Goal: Task Accomplishment & Management: Manage account settings

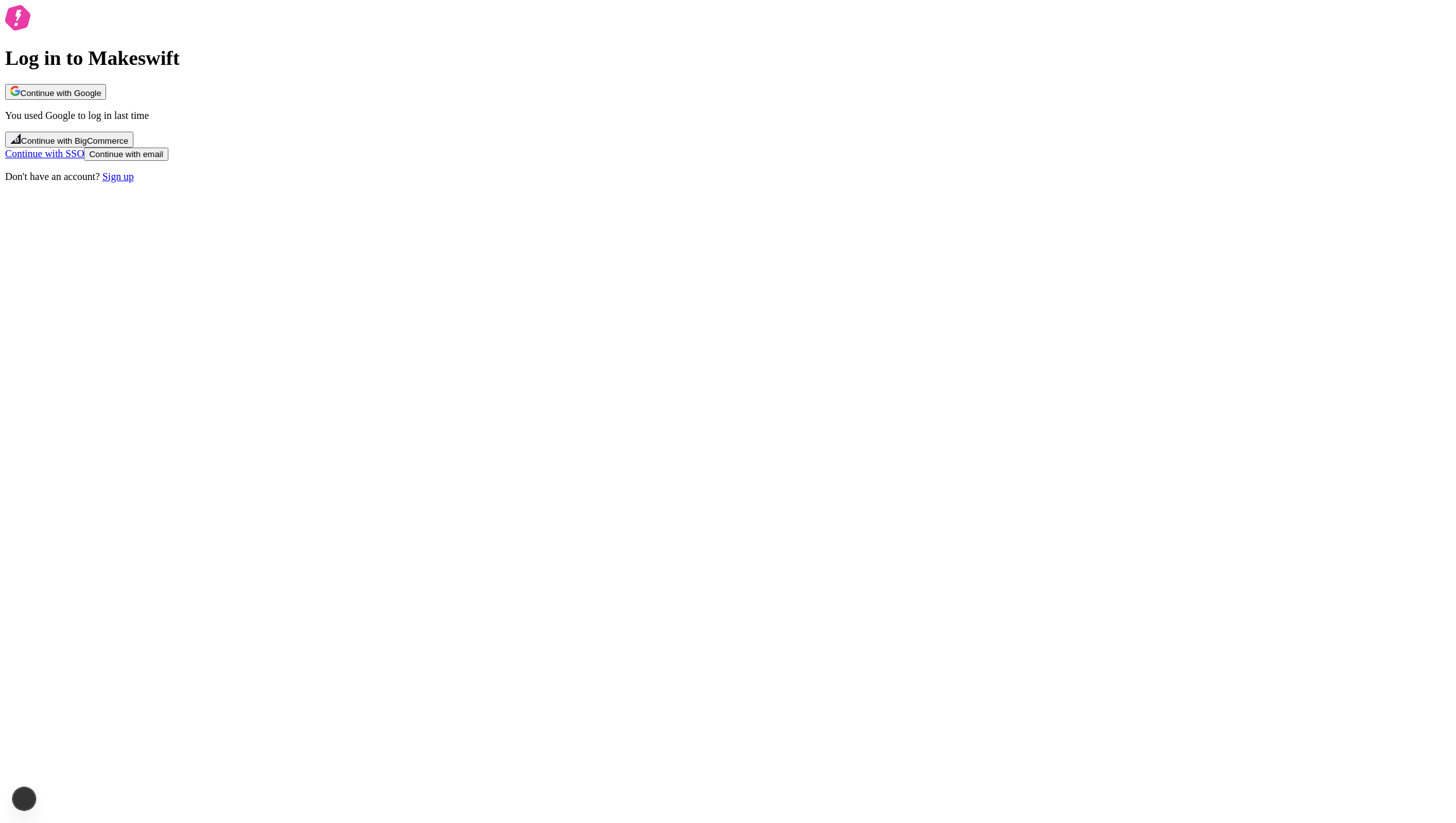
click at [106, 100] on button "Continue with Google" at bounding box center [56, 92] width 101 height 16
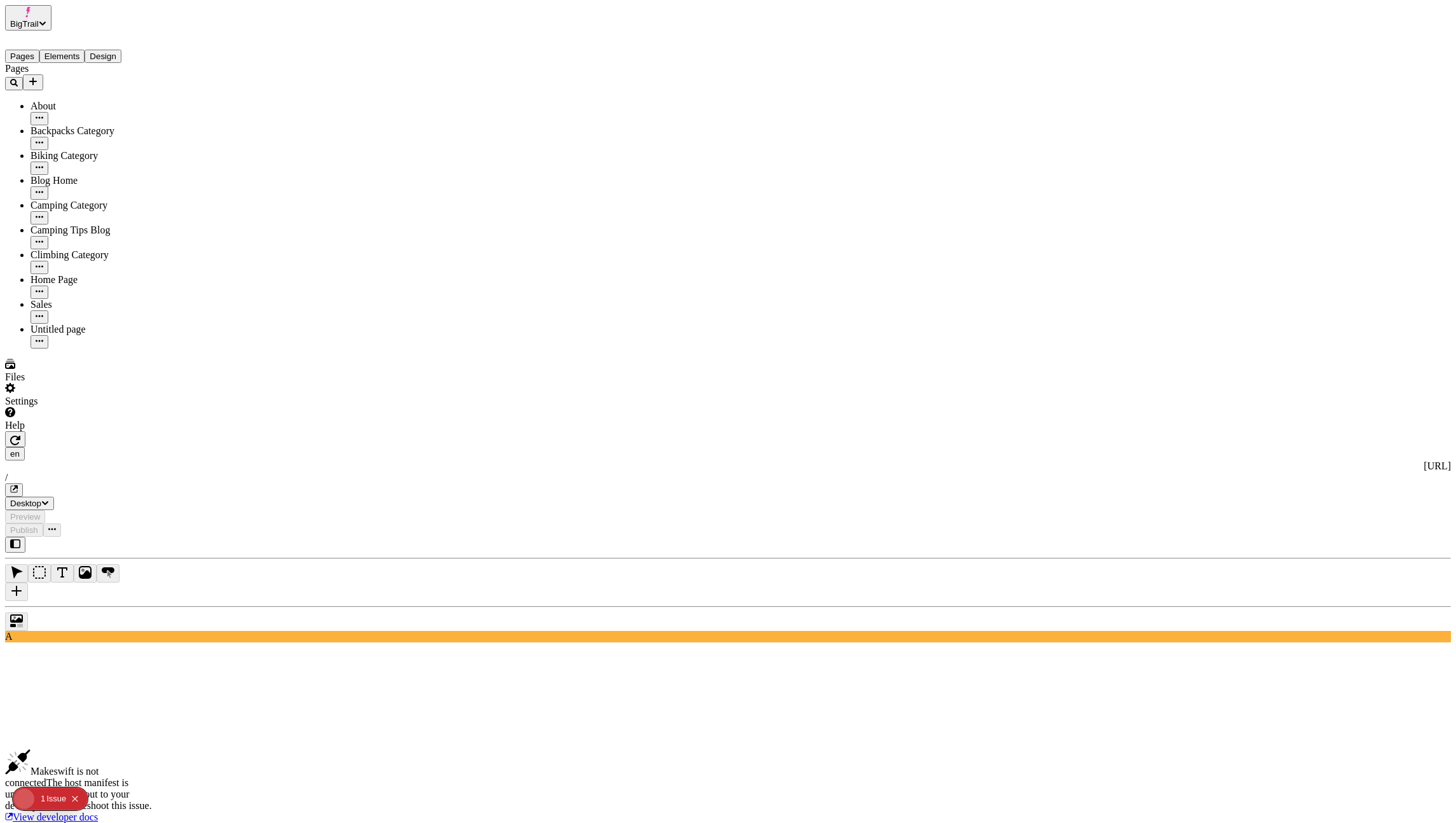
click at [21, 539] on icon "button" at bounding box center [14, 543] width 10 height 9
click at [10, 539] on icon "button" at bounding box center [14, 543] width 10 height 10
click at [21, 539] on icon "button" at bounding box center [14, 543] width 10 height 10
click at [7, 537] on button "button" at bounding box center [15, 545] width 21 height 16
click at [21, 539] on icon "button" at bounding box center [14, 543] width 10 height 9
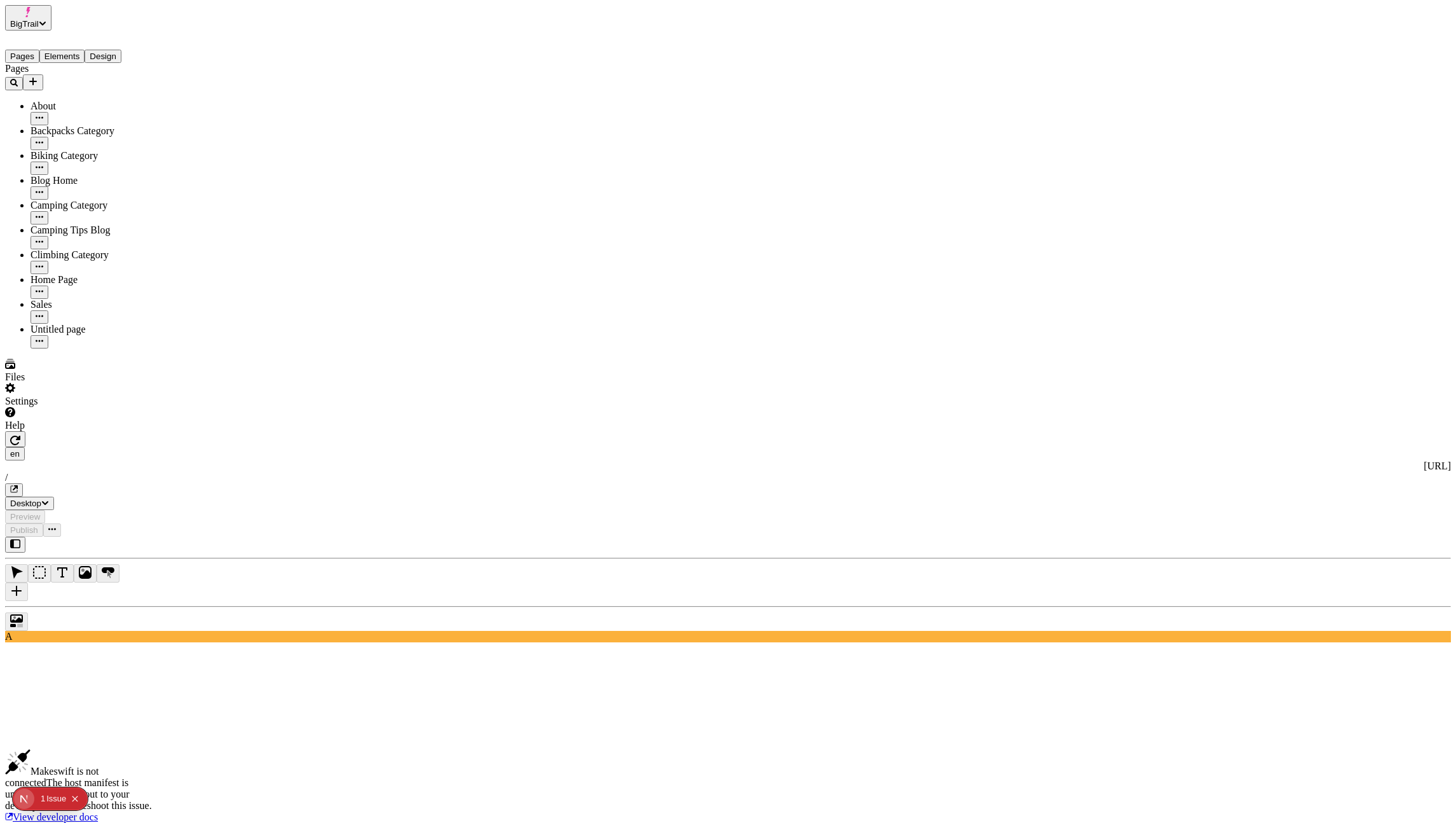
click at [21, 539] on icon "button" at bounding box center [14, 543] width 10 height 9
click at [51, 27] on button "BigTrail" at bounding box center [28, 18] width 46 height 25
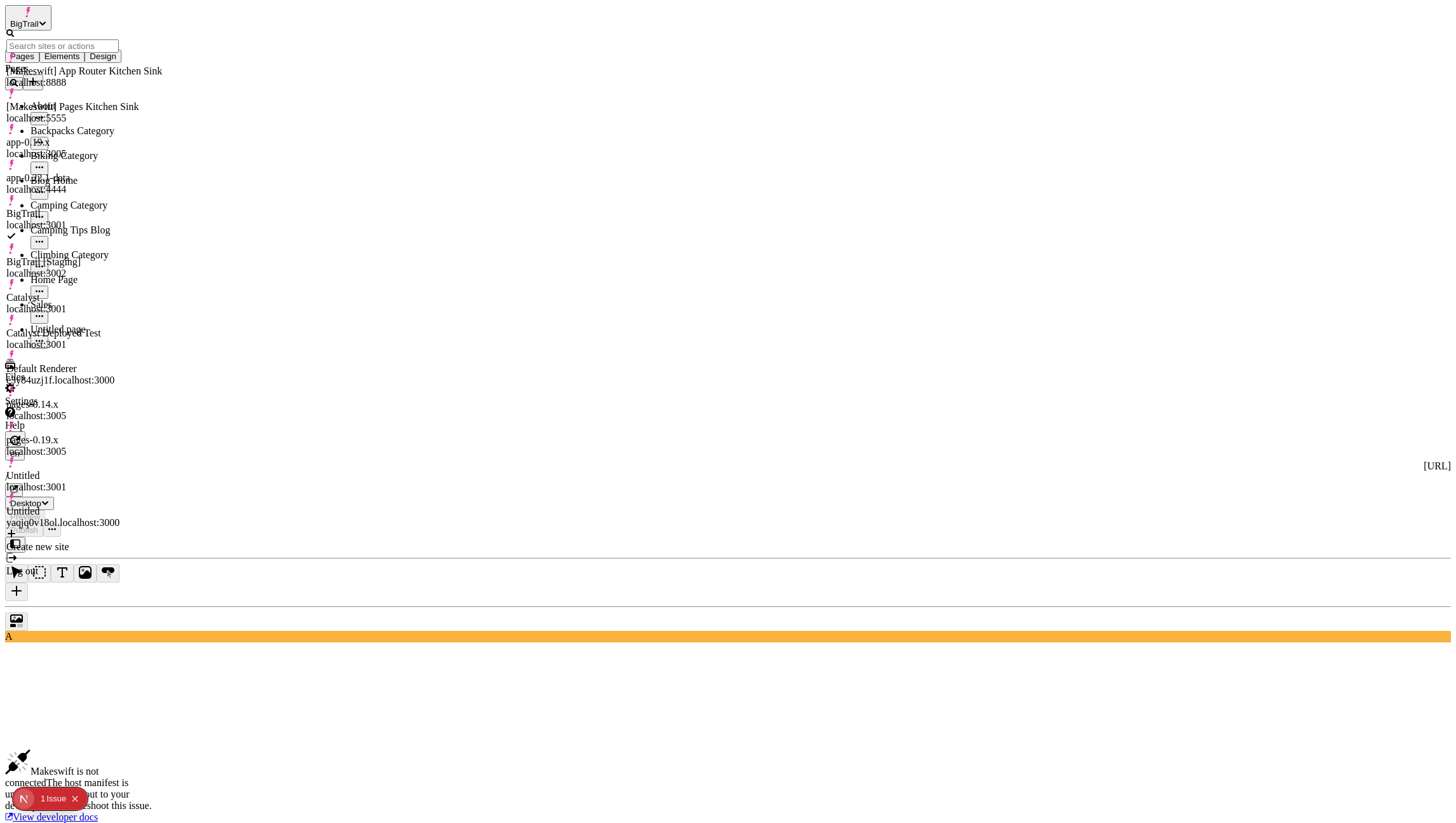
click at [147, 363] on div "Default Renderer e3y84uzj1f.localhost:3000" at bounding box center [84, 374] width 156 height 23
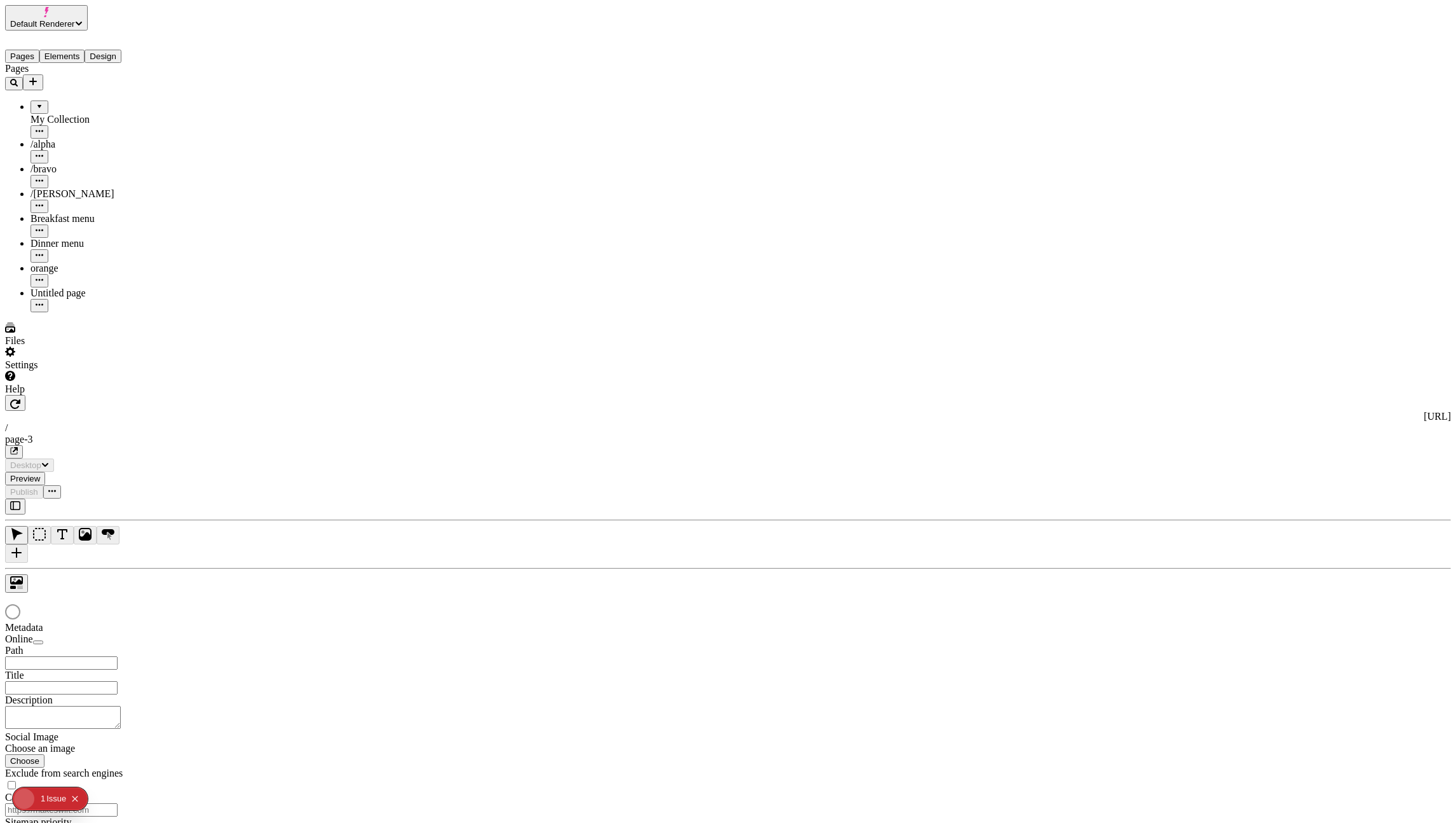
type input "/page-3"
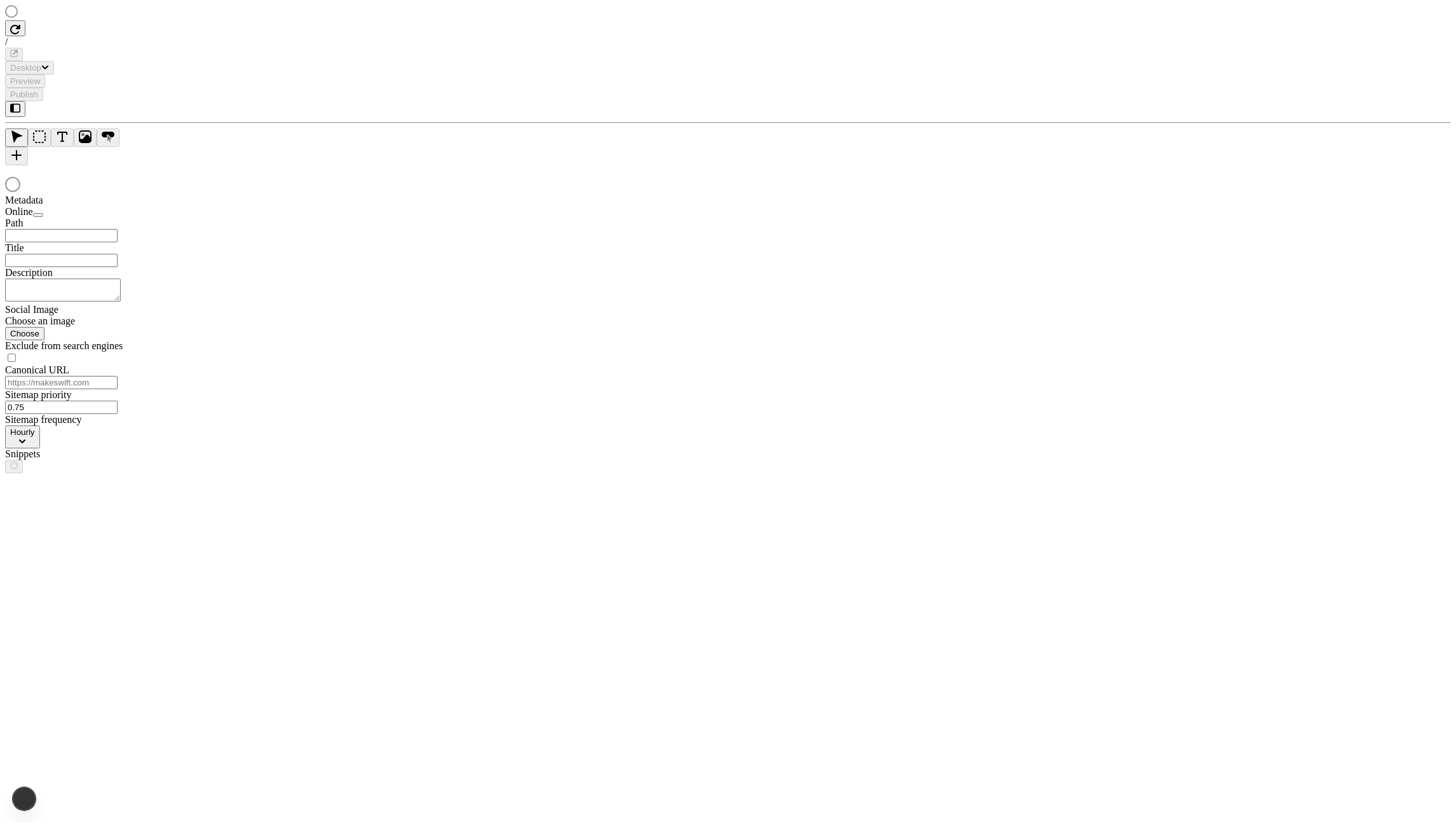
type input "/page-3"
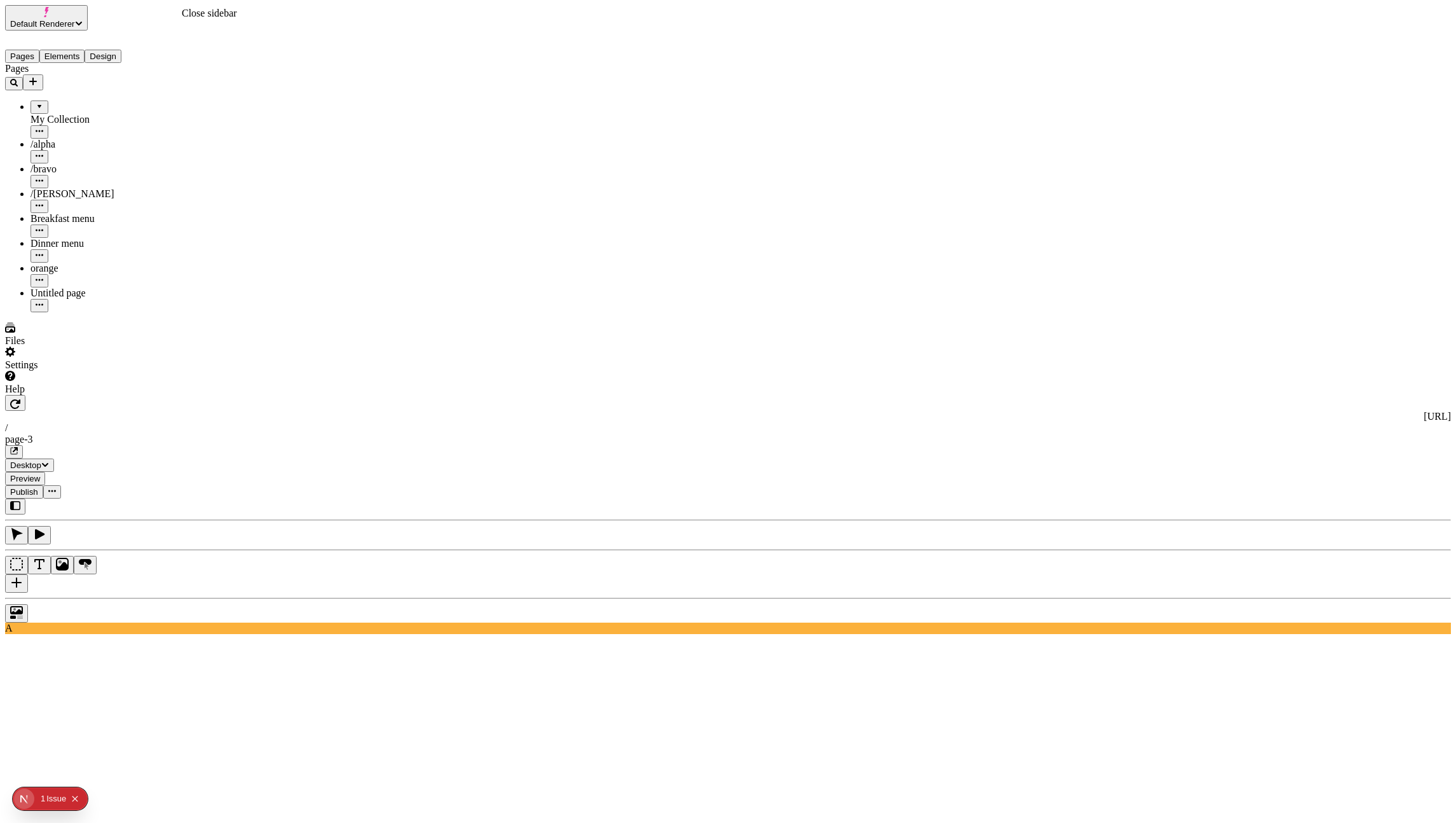
click at [25, 498] on button "button" at bounding box center [15, 506] width 21 height 16
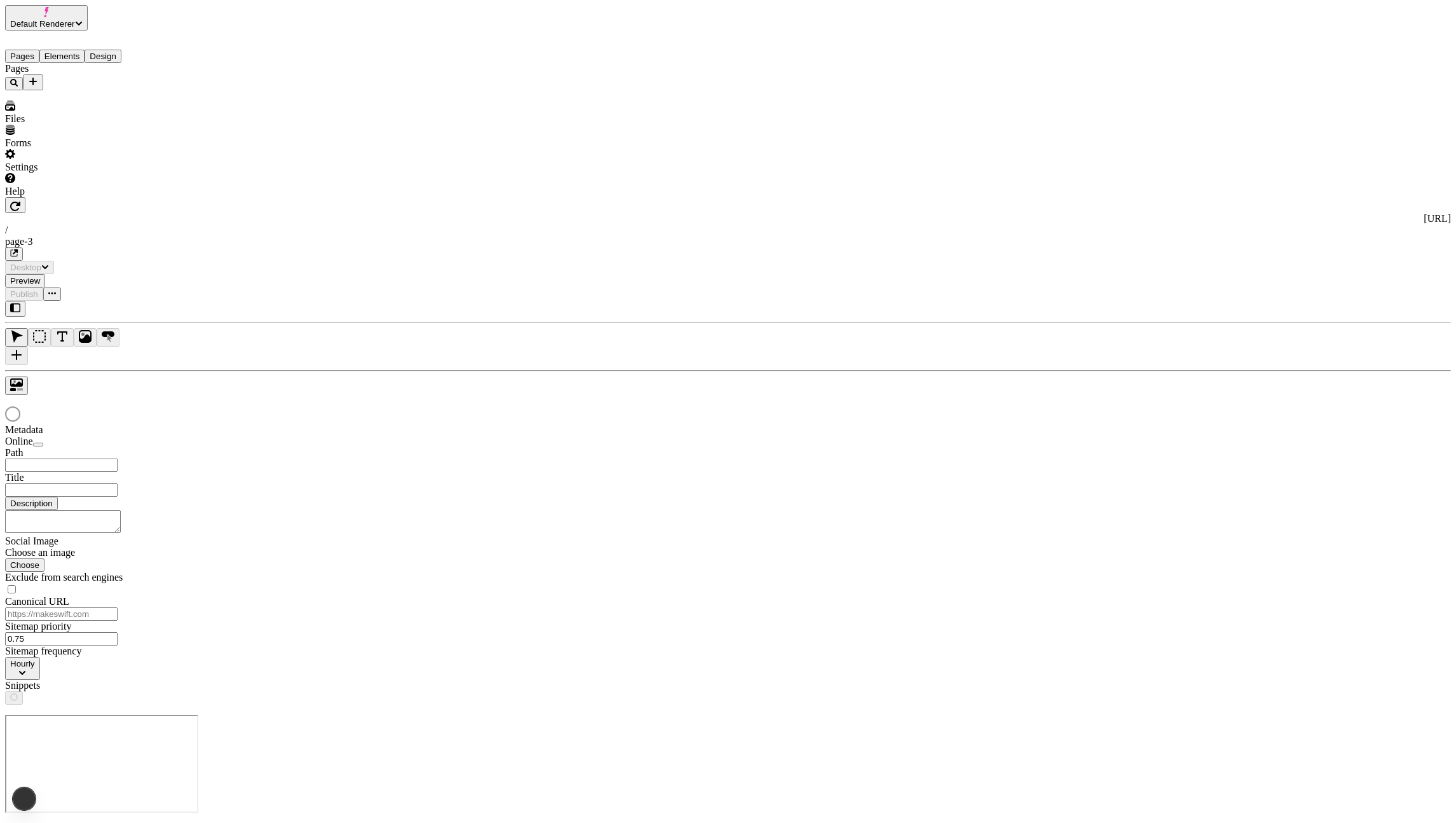
type input "/page-3"
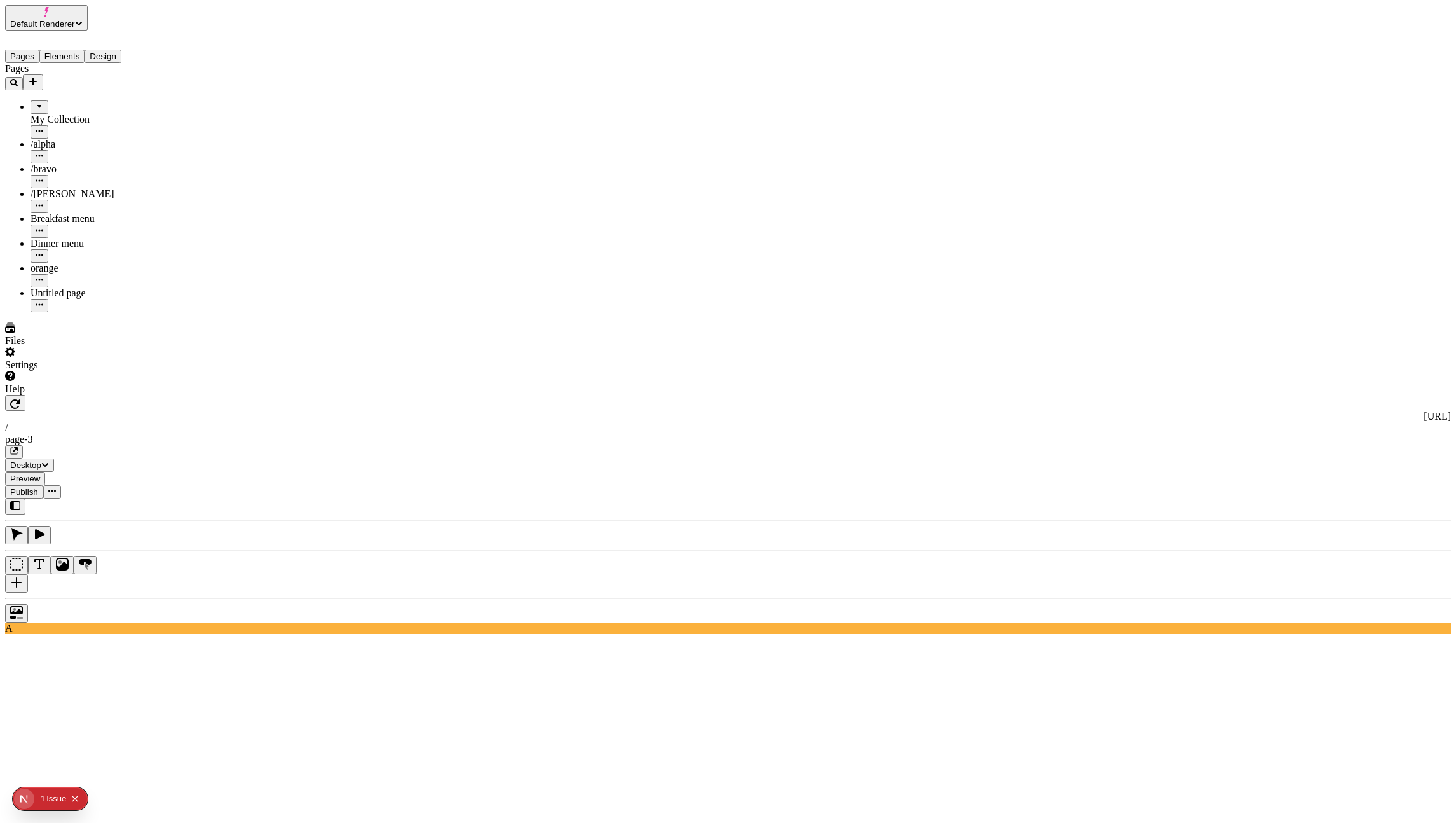
click at [74, 795] on icon "Collapse issues badge" at bounding box center [75, 799] width 7 height 7
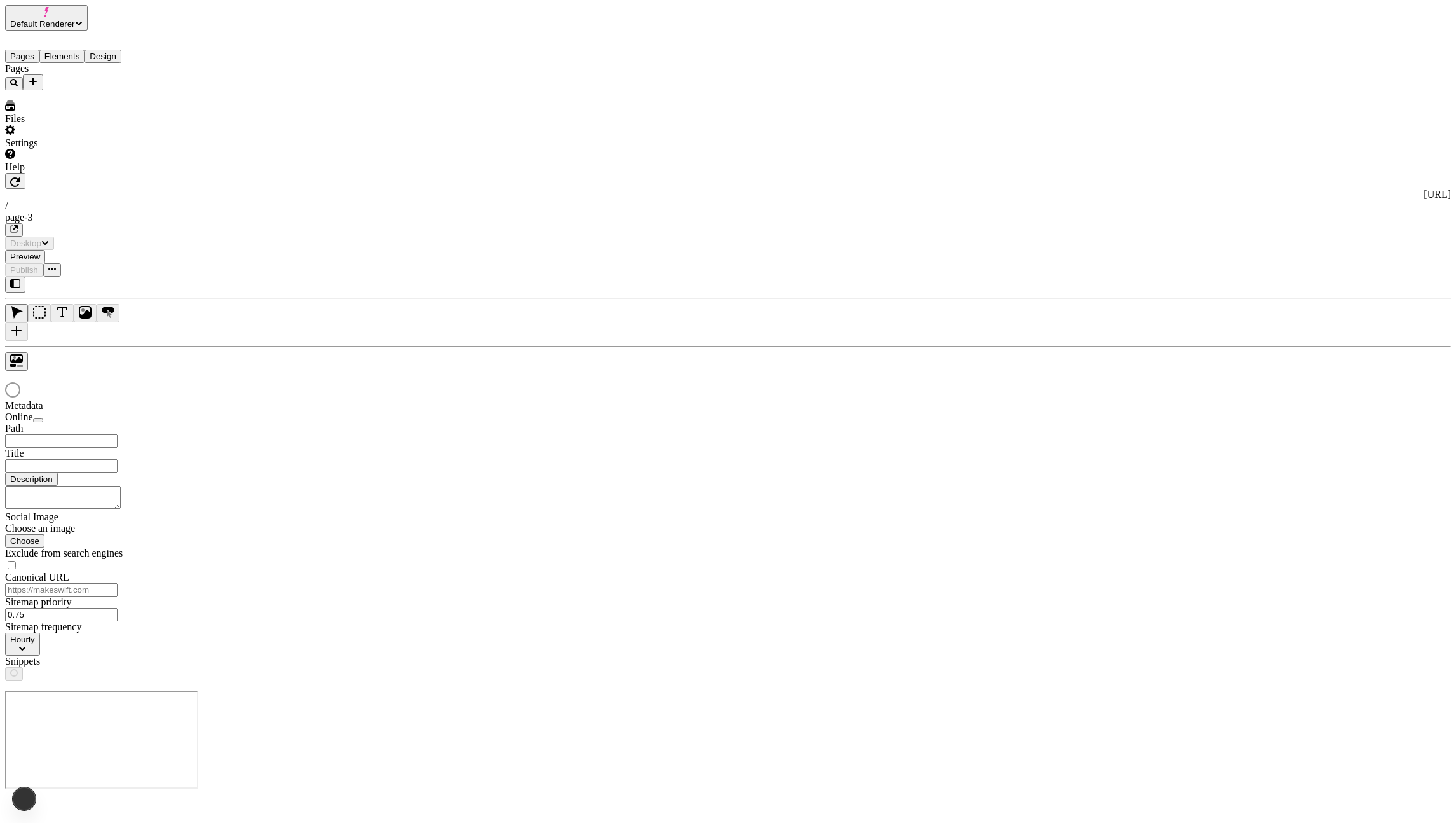
type input "/page-3"
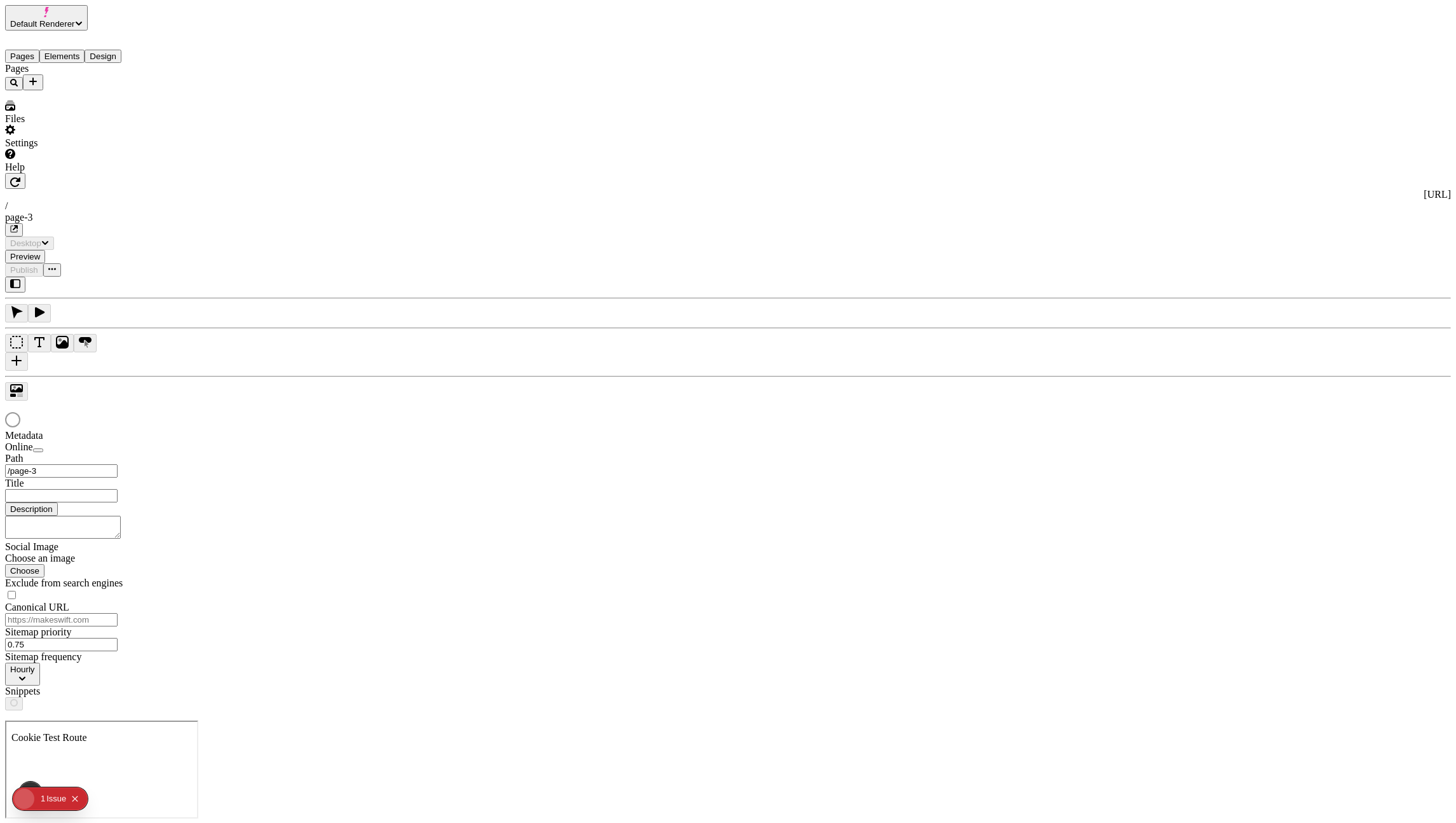
click at [25, 276] on button "button" at bounding box center [15, 284] width 21 height 16
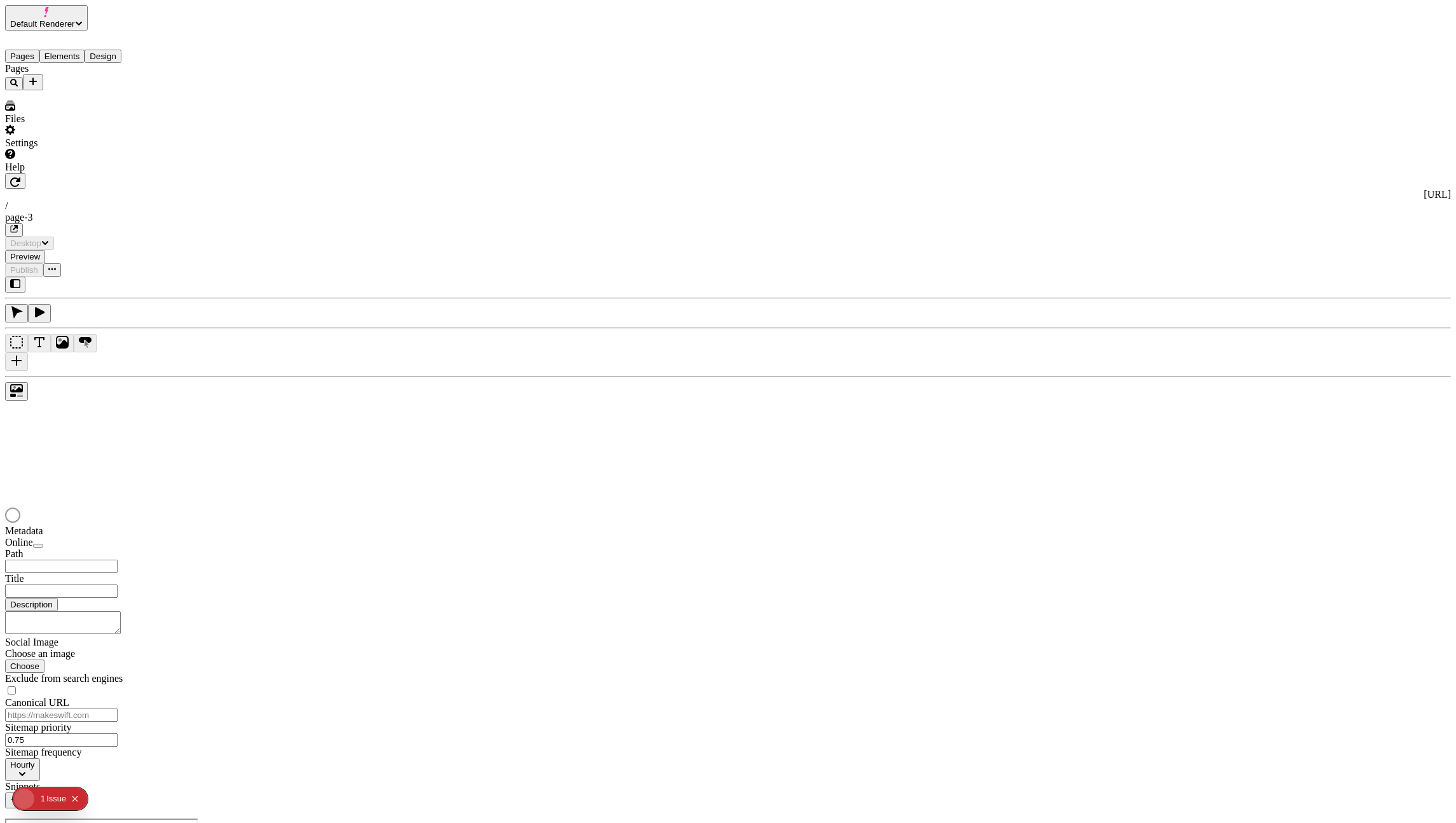
type input "/page-3"
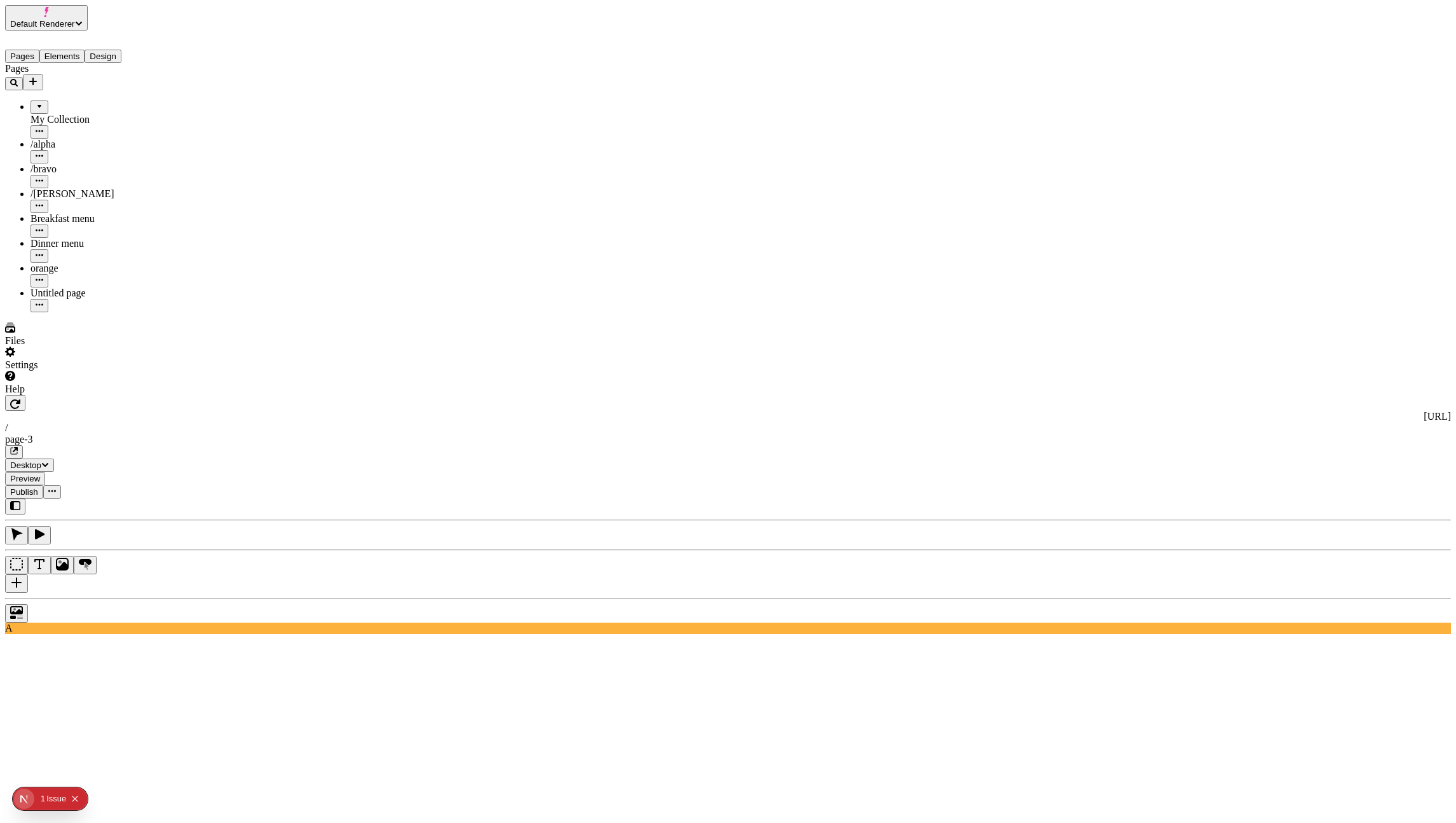
click at [80, 312] on div "Pages My Collection /alpha /bravo /[PERSON_NAME] Breakfast menu Dinner menu ora…" at bounding box center [81, 188] width 152 height 249
click at [163, 597] on div at bounding box center [728, 609] width 1446 height 24
click at [21, 501] on icon "button" at bounding box center [14, 505] width 10 height 9
click at [14, 597] on div at bounding box center [728, 609] width 1446 height 24
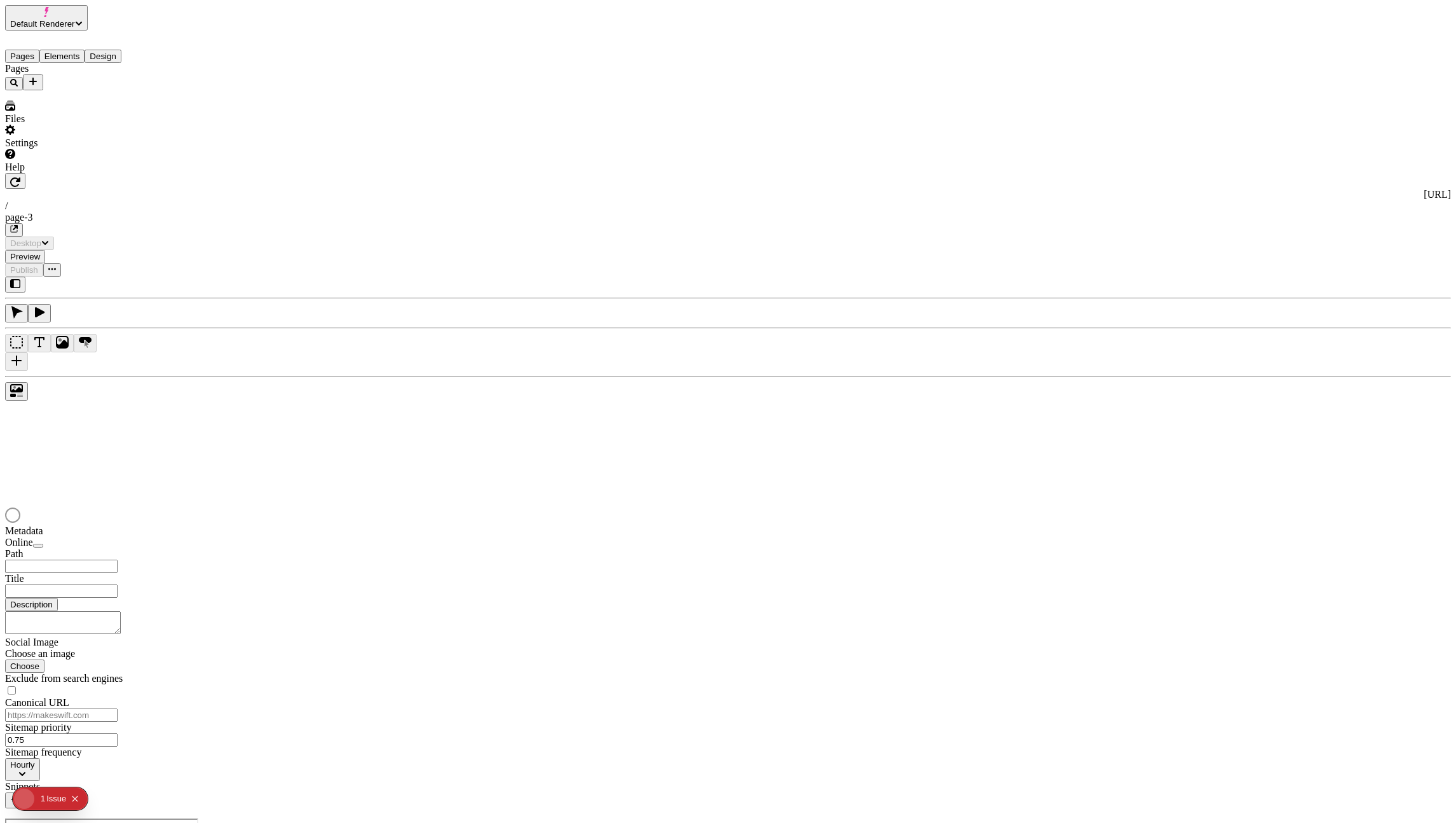
type input "/page-3"
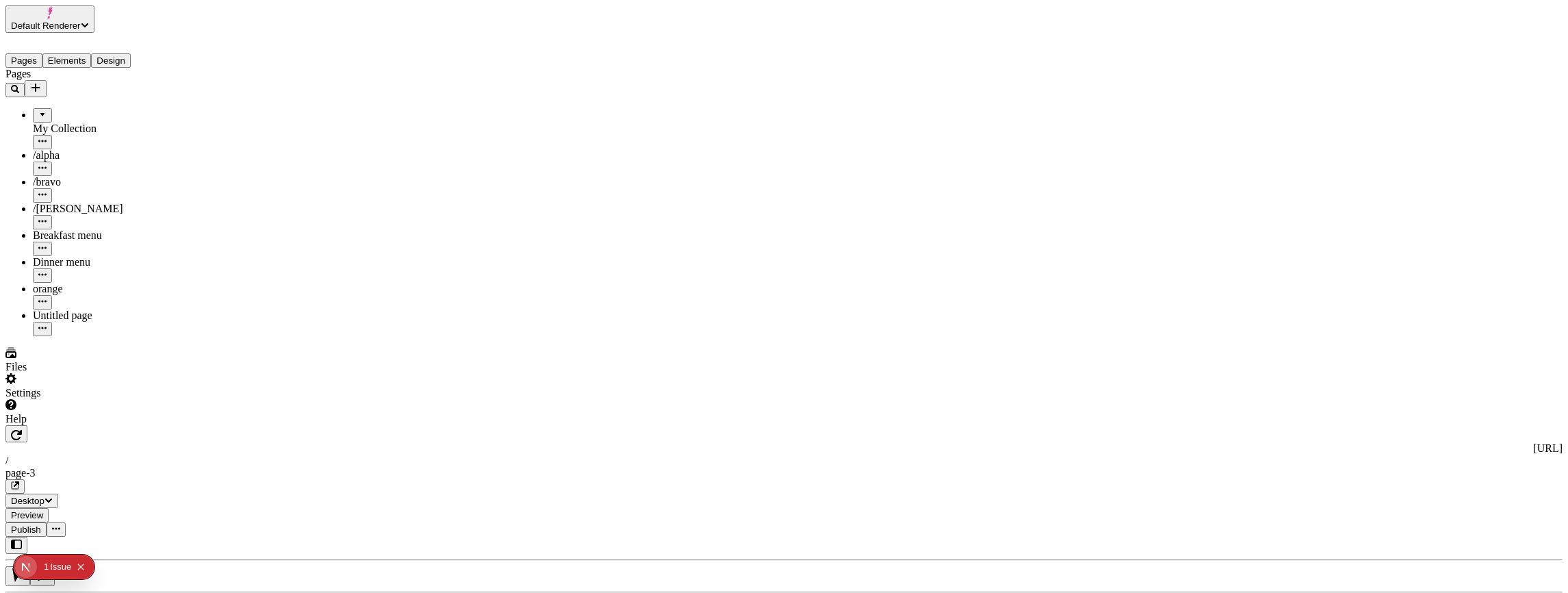
click at [90, 336] on div "Pages My Collection /alpha /bravo /[PERSON_NAME] Breakfast menu Dinner menu ora…" at bounding box center [87, 202] width 164 height 268
click at [27, 537] on button "button" at bounding box center [17, 545] width 22 height 17
click at [11, 539] on icon "button" at bounding box center [16, 543] width 11 height 11
click at [27, 537] on button "button" at bounding box center [17, 545] width 22 height 17
click at [14, 540] on icon "button" at bounding box center [16, 544] width 11 height 10
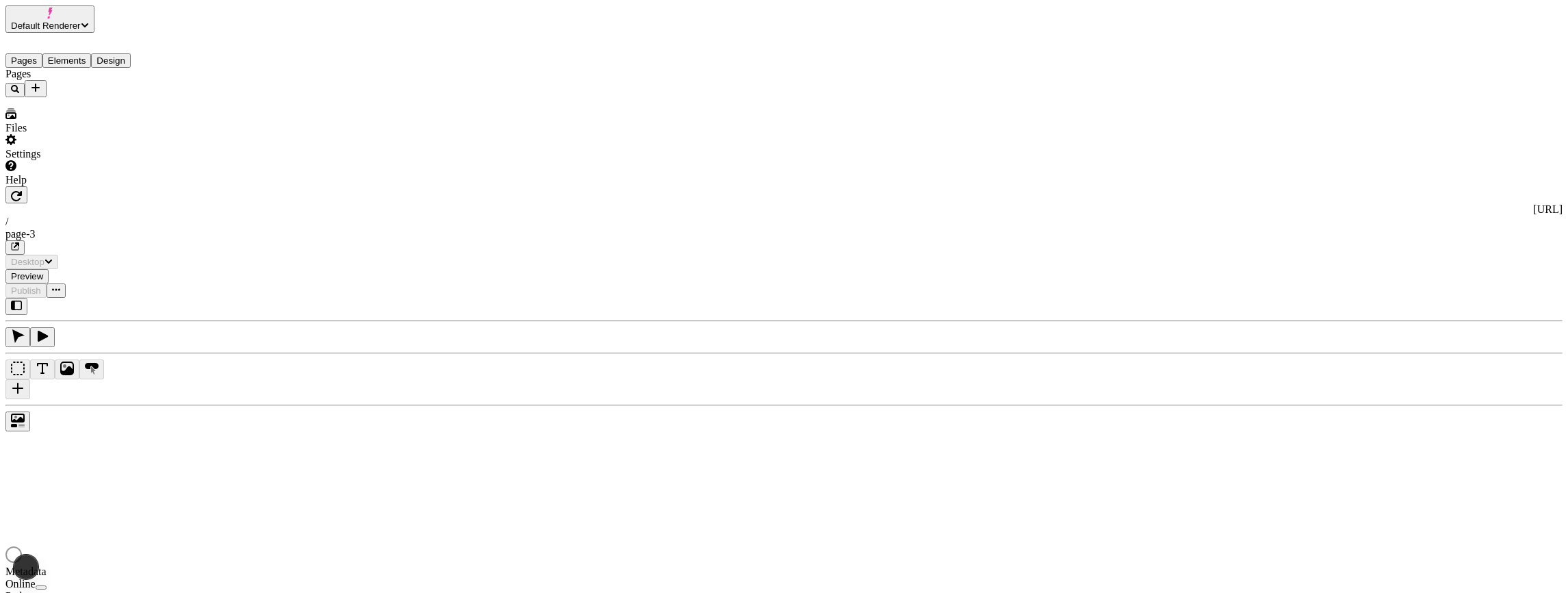
type input "/page-3"
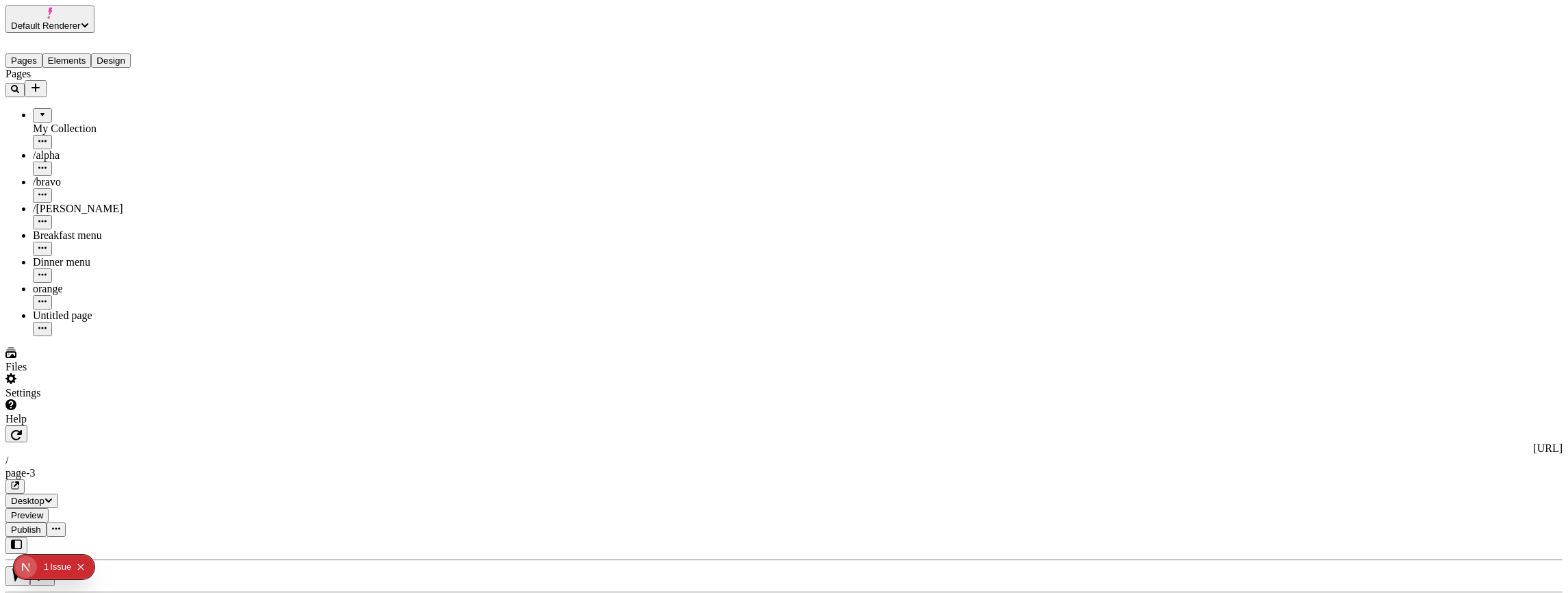
click at [22, 540] on icon "button" at bounding box center [16, 544] width 11 height 10
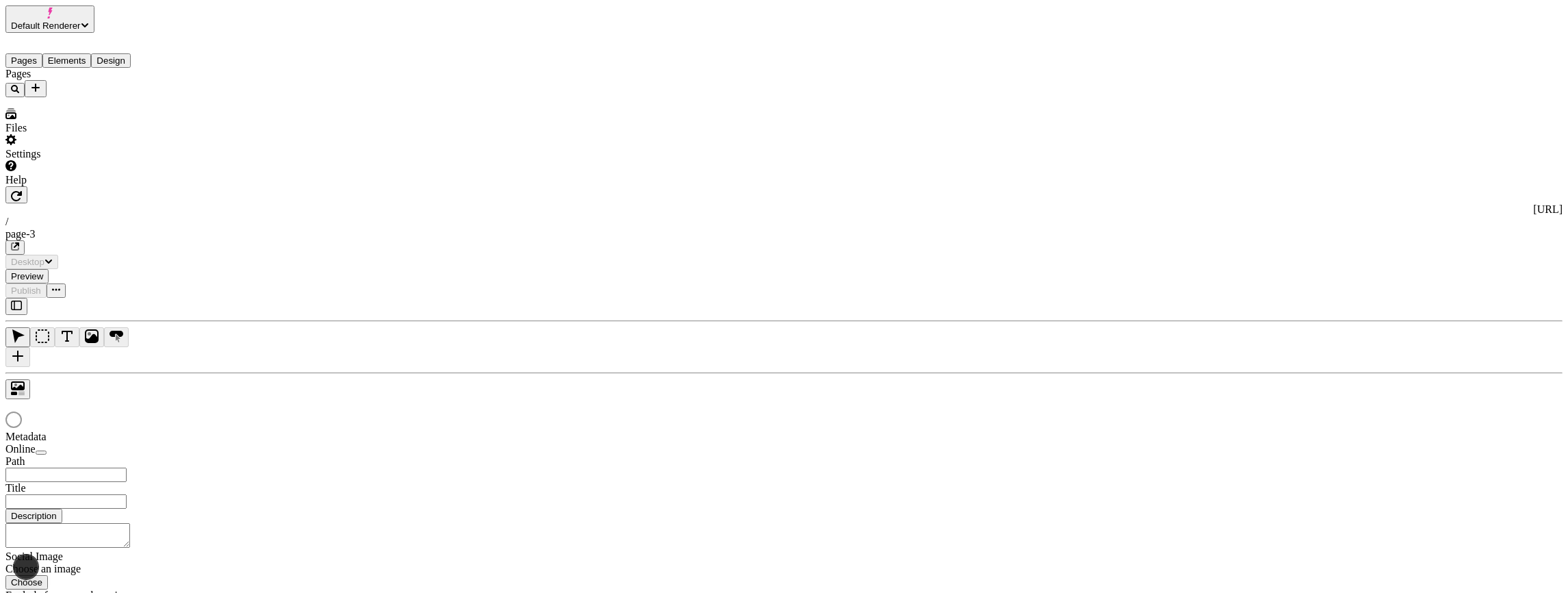
type input "/page-3"
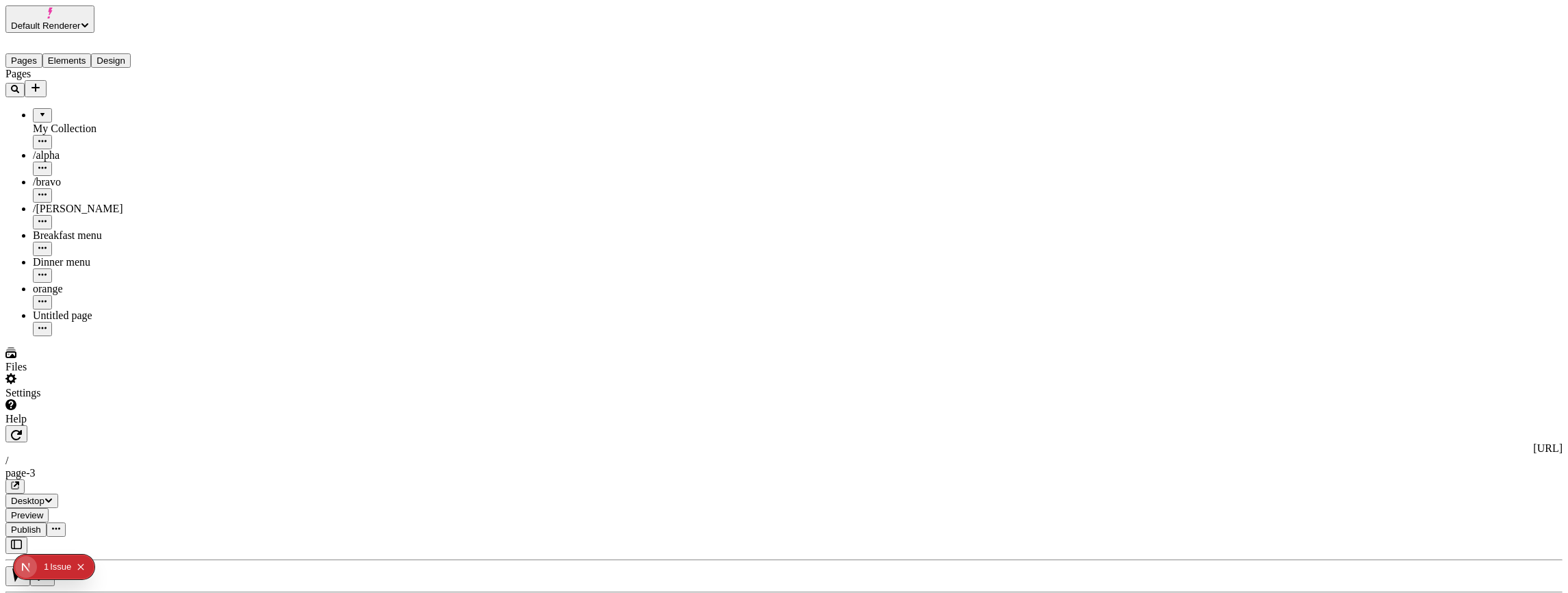
click at [18, 539] on icon "button" at bounding box center [16, 543] width 11 height 11
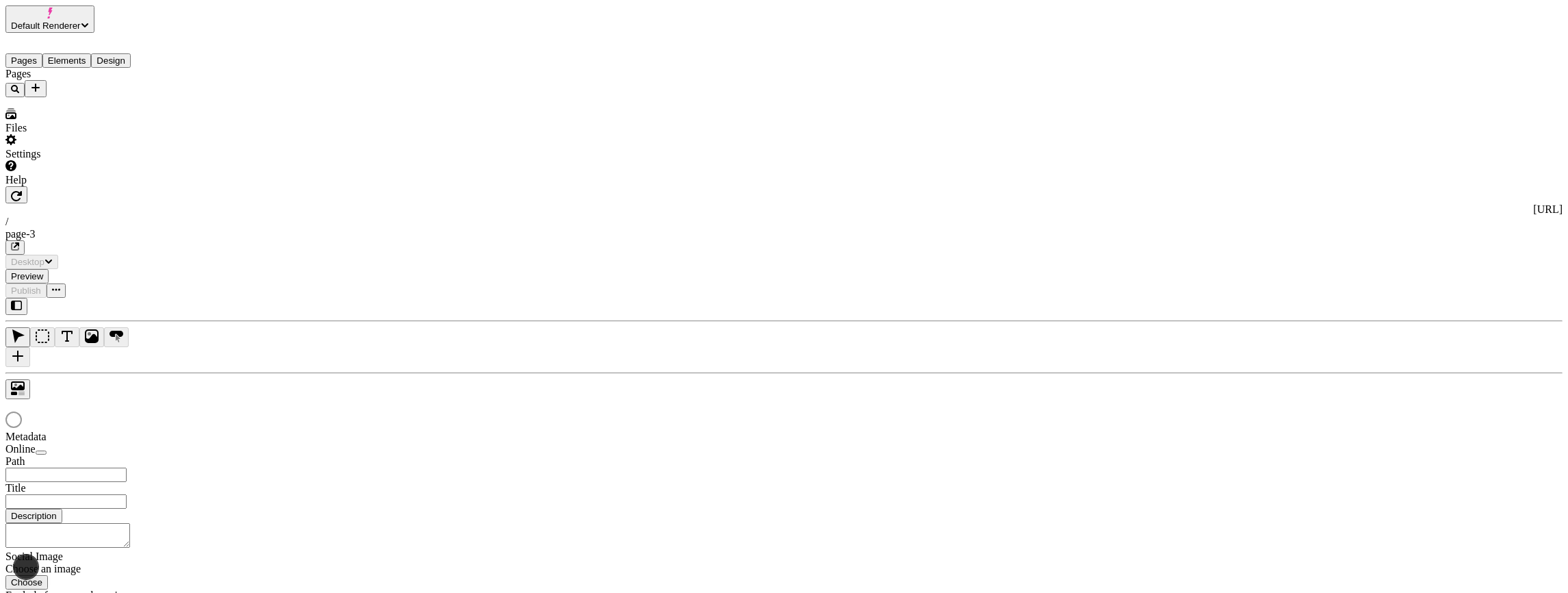
type input "/page-3"
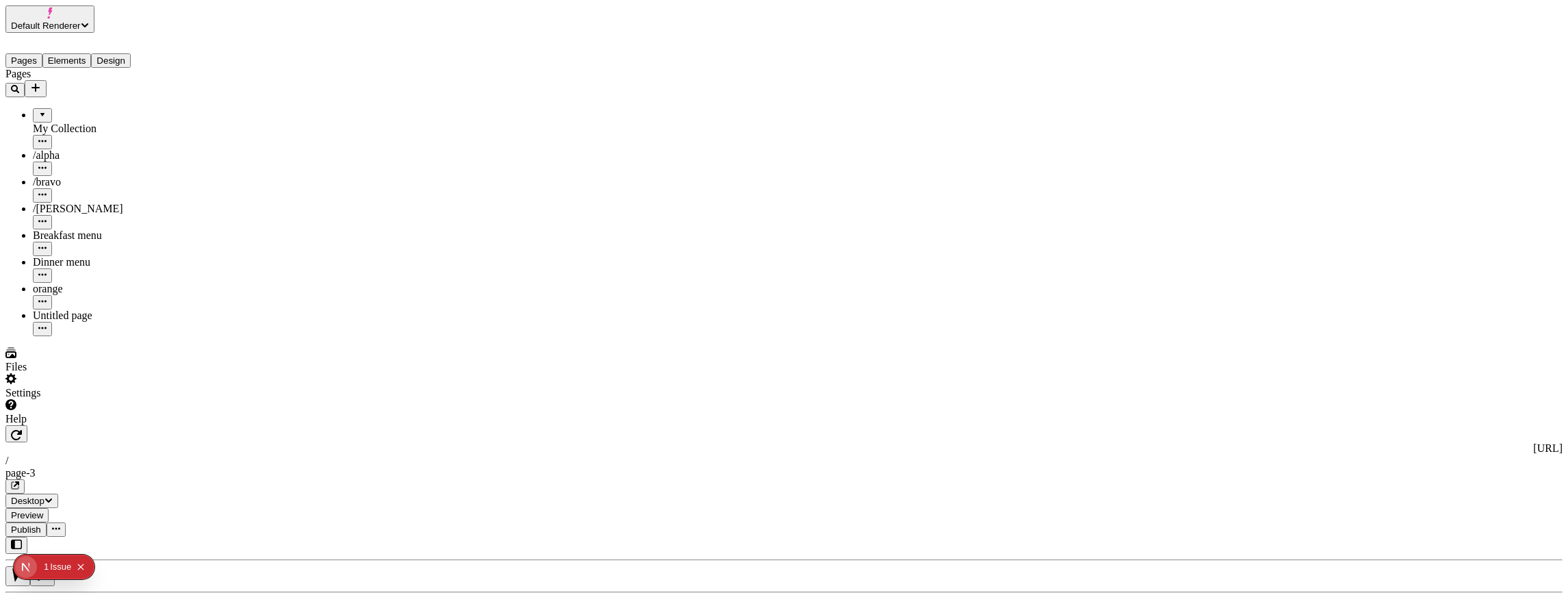
click at [22, 539] on icon "button" at bounding box center [16, 543] width 11 height 11
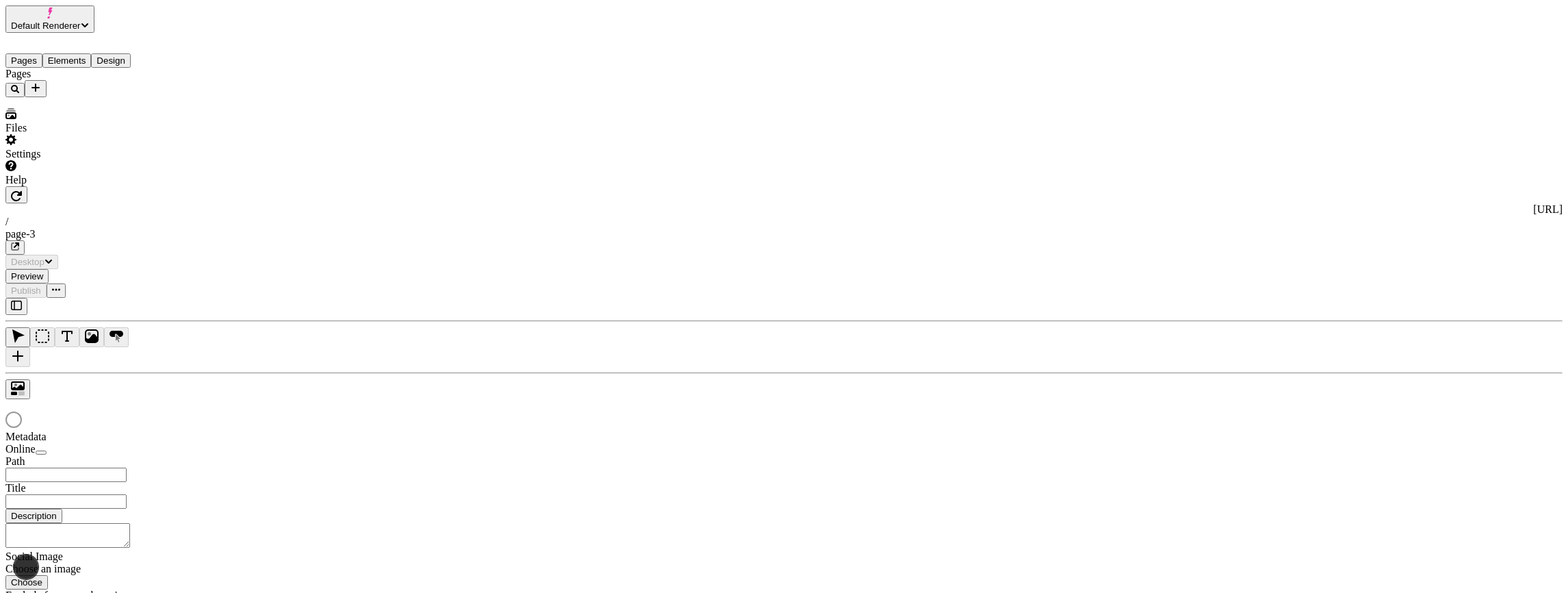
type input "/page-3"
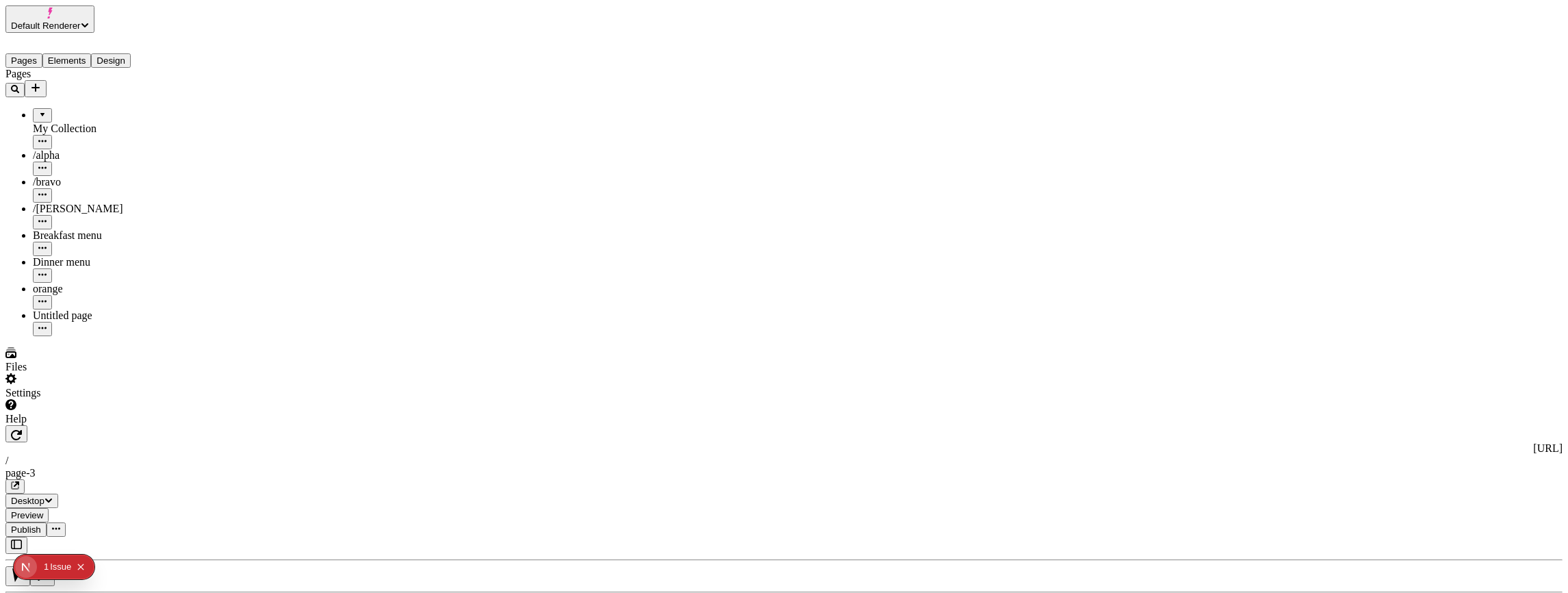
click at [22, 537] on button "button" at bounding box center [17, 545] width 22 height 17
click at [22, 539] on icon "button" at bounding box center [16, 543] width 11 height 11
